Goal: Task Accomplishment & Management: Manage account settings

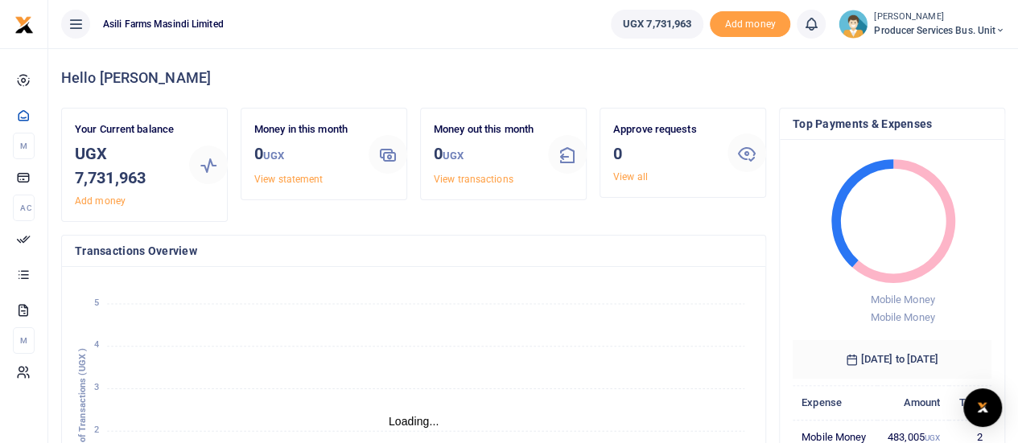
scroll to position [13, 13]
click at [628, 177] on link "View all" at bounding box center [630, 176] width 35 height 11
click at [625, 175] on link "View all" at bounding box center [630, 176] width 35 height 11
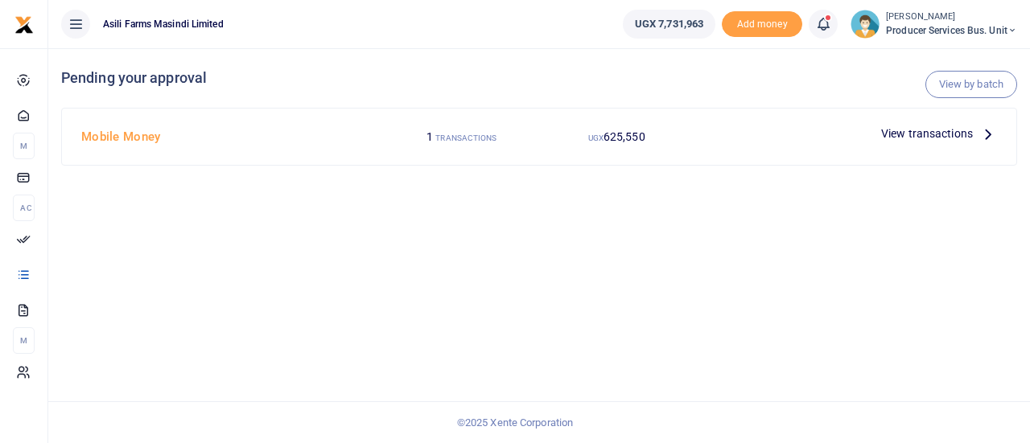
click at [967, 131] on span "View transactions" at bounding box center [927, 134] width 92 height 18
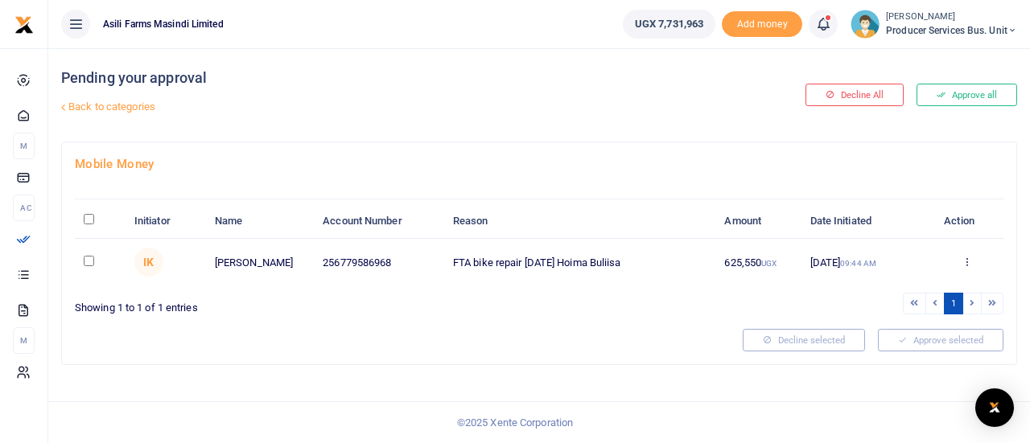
click at [88, 257] on input "checkbox" at bounding box center [89, 261] width 10 height 10
checkbox input "true"
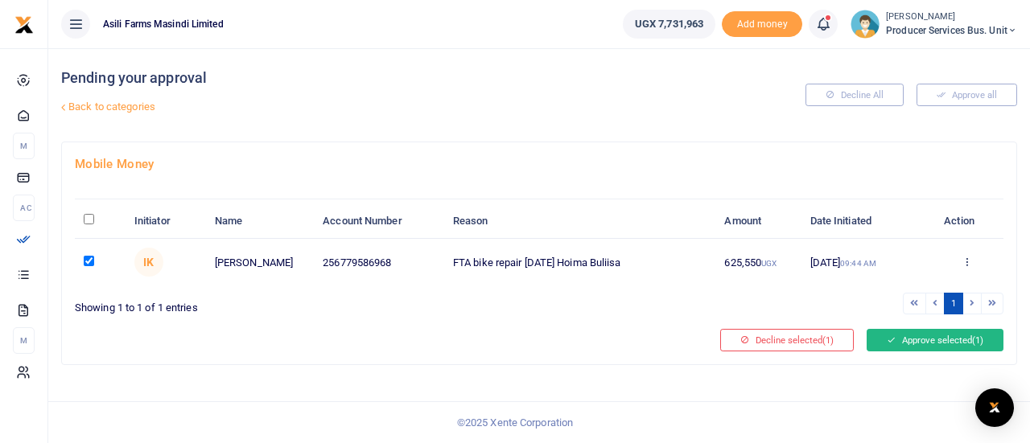
click at [895, 336] on button "Approve selected (1)" at bounding box center [934, 340] width 137 height 23
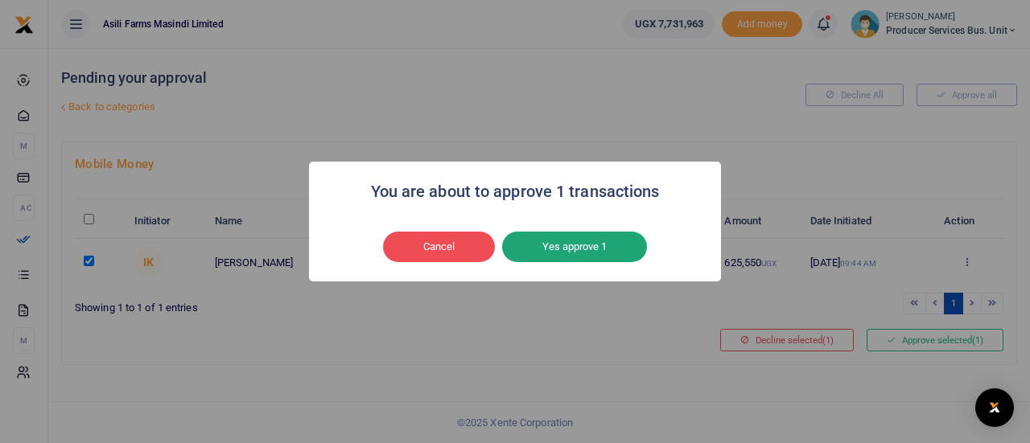
click at [584, 253] on button "Yes approve 1" at bounding box center [574, 247] width 145 height 31
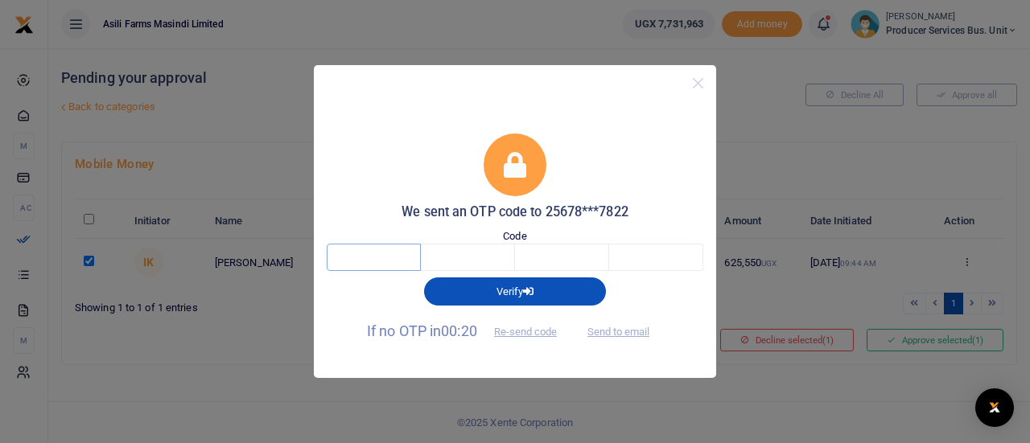
click at [389, 265] on input "text" at bounding box center [374, 257] width 94 height 27
type input "2"
type input "1"
type input "3"
type input "1"
